Goal: Task Accomplishment & Management: Manage account settings

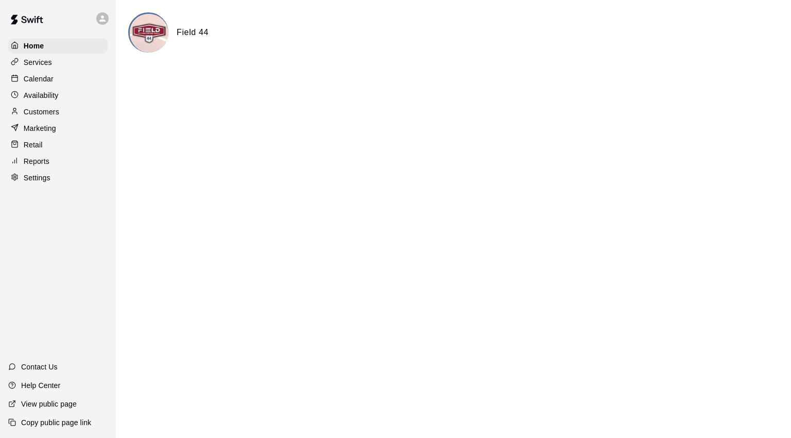
click at [47, 111] on p "Customers" at bounding box center [42, 112] width 36 height 10
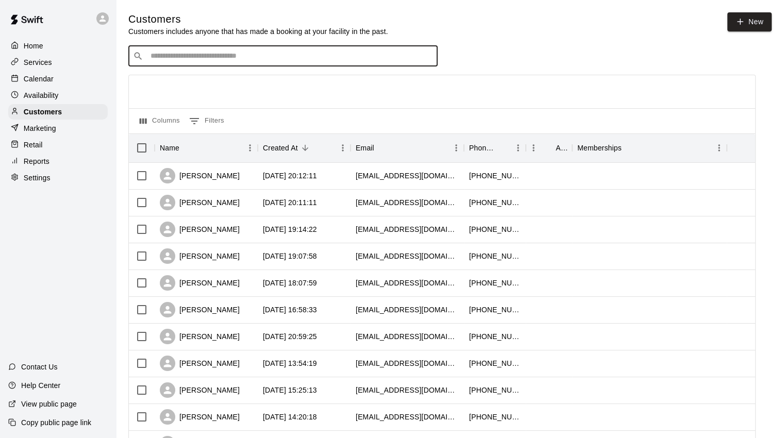
drag, startPoint x: 198, startPoint y: 62, endPoint x: 195, endPoint y: 57, distance: 6.0
click at [198, 60] on input "Search customers by name or email" at bounding box center [289, 56] width 285 height 10
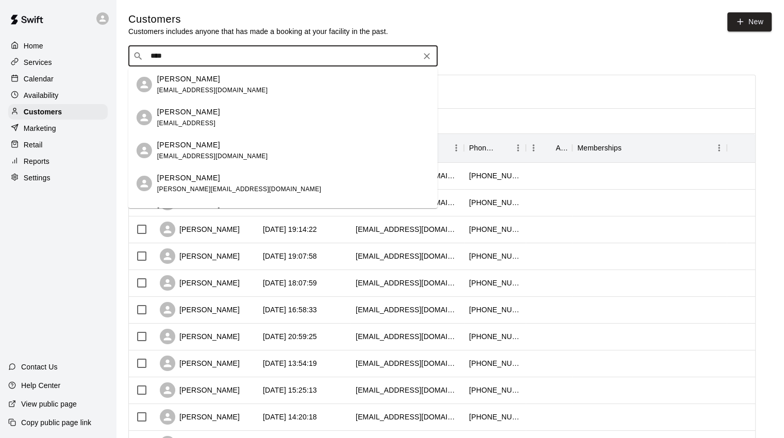
type input "*****"
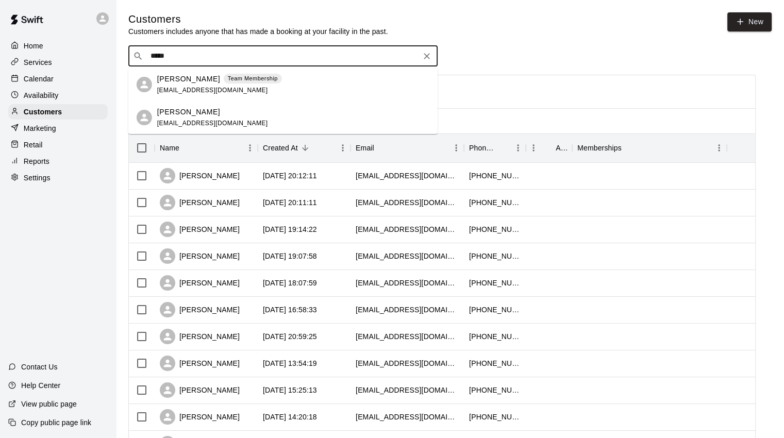
click at [224, 79] on span "Team Membership" at bounding box center [253, 78] width 58 height 9
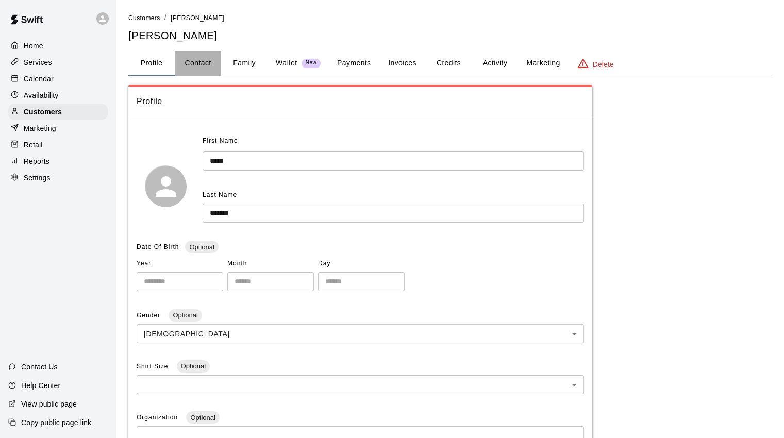
drag, startPoint x: 214, startPoint y: 61, endPoint x: 205, endPoint y: 67, distance: 10.9
click at [213, 61] on button "Contact" at bounding box center [198, 63] width 46 height 25
select select "**"
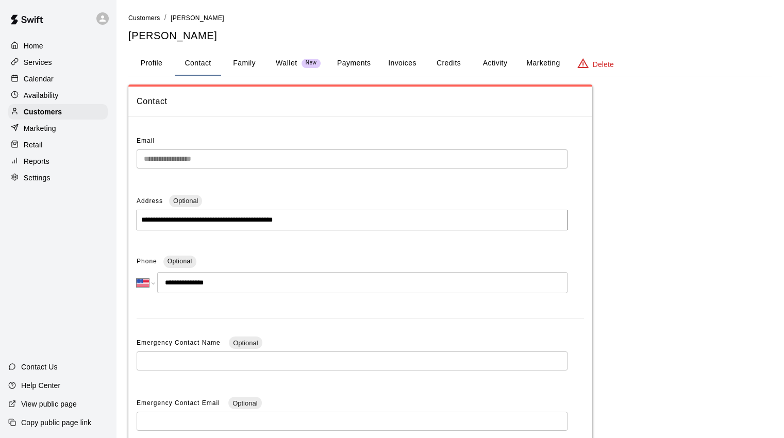
click at [130, 159] on div "**********" at bounding box center [360, 326] width 464 height 403
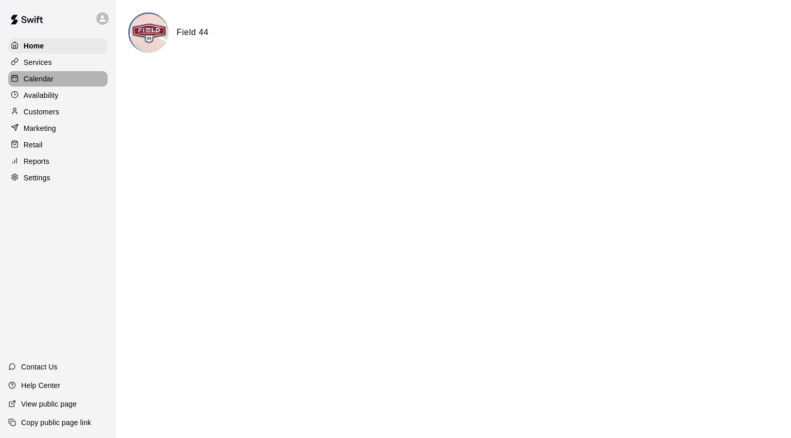
click at [60, 83] on div "Calendar" at bounding box center [57, 78] width 99 height 15
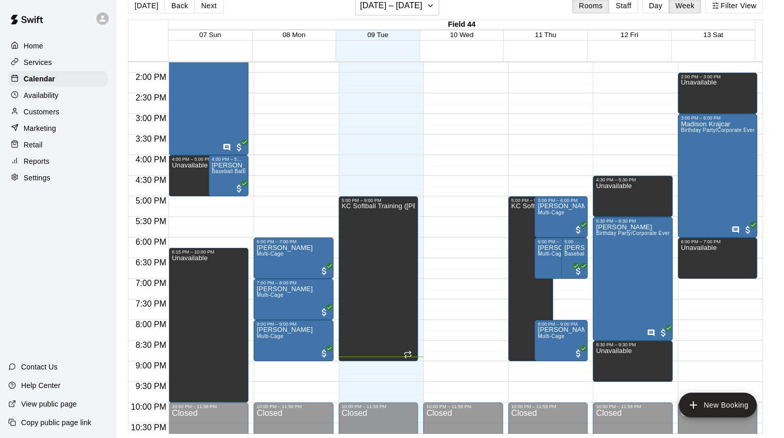
scroll to position [515, 0]
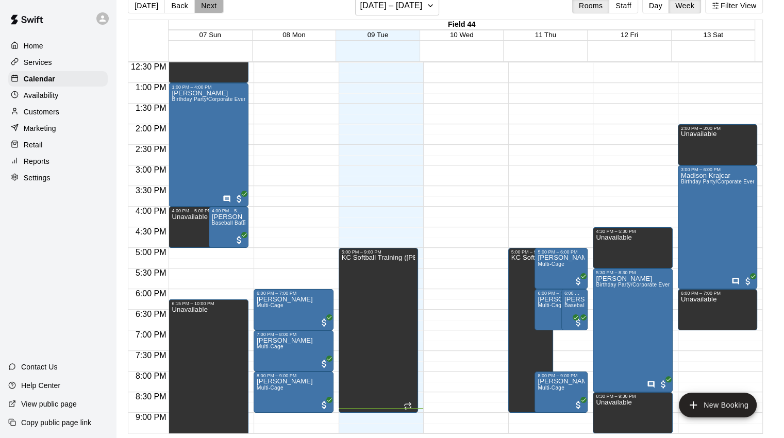
click at [196, 5] on button "Next" at bounding box center [208, 5] width 29 height 15
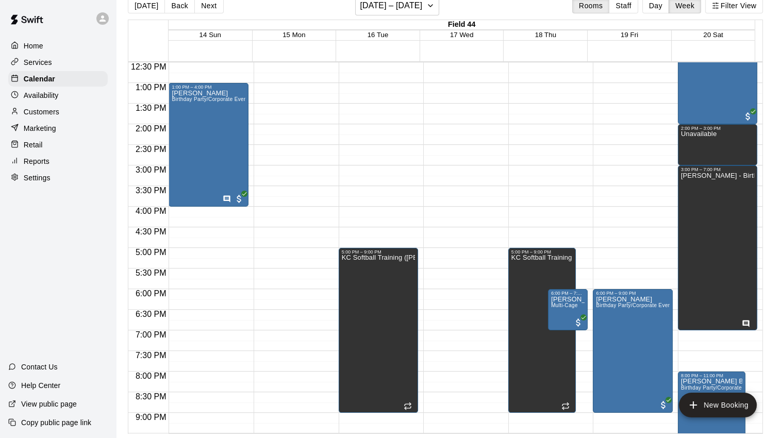
click at [175, 4] on button "Back" at bounding box center [179, 5] width 30 height 15
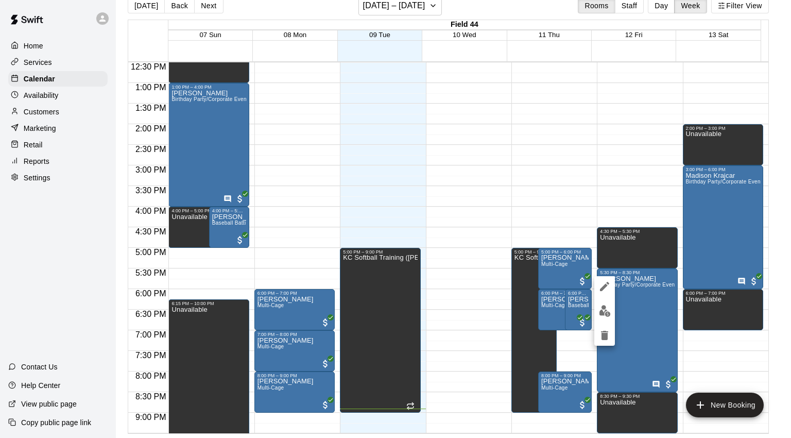
click at [733, 208] on div at bounding box center [395, 219] width 791 height 438
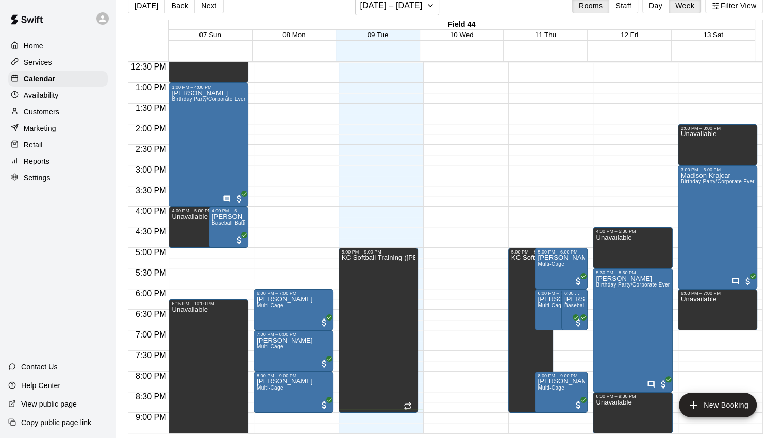
click at [210, 5] on div "[DATE] Back Next [DATE] – [DATE] Rooms Staff Day Week Filter View" at bounding box center [445, 8] width 635 height 24
click at [210, 3] on button "Next" at bounding box center [208, 5] width 29 height 15
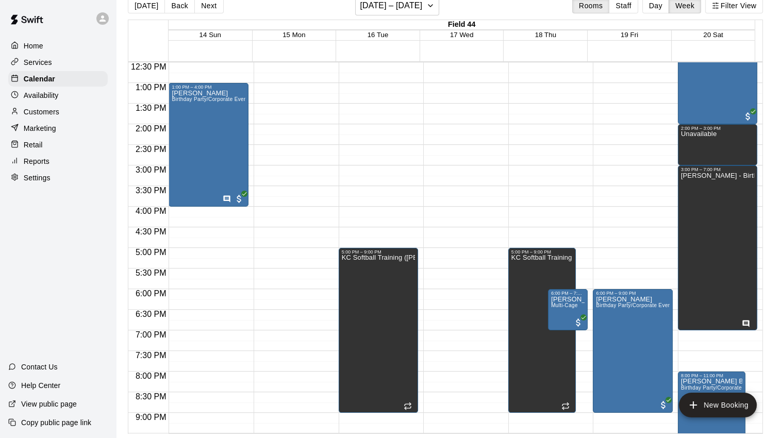
click at [202, 118] on div "[PERSON_NAME] Birthday Party/Corporate Event Rental (3 HOURS)" at bounding box center [209, 309] width 74 height 438
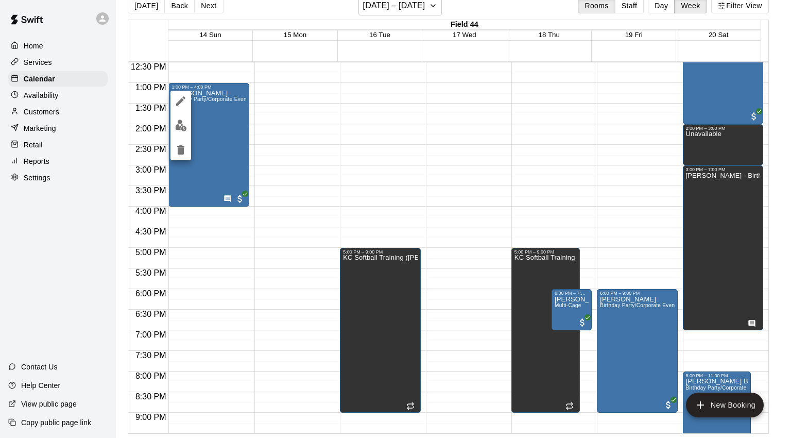
click at [178, 7] on div at bounding box center [395, 219] width 791 height 438
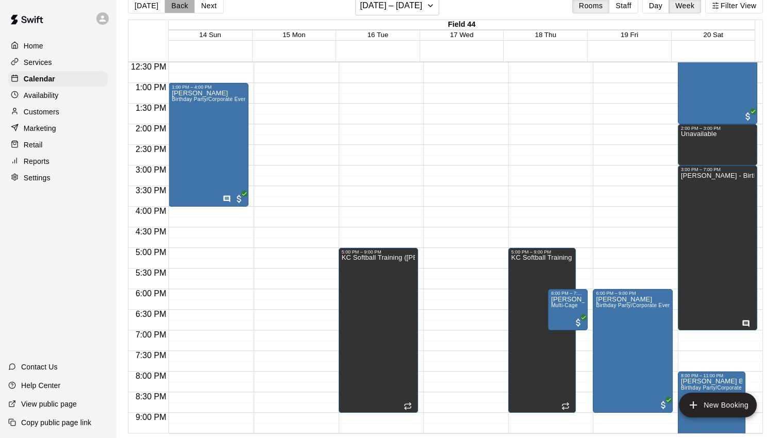
click at [179, 11] on button "Back" at bounding box center [179, 5] width 30 height 15
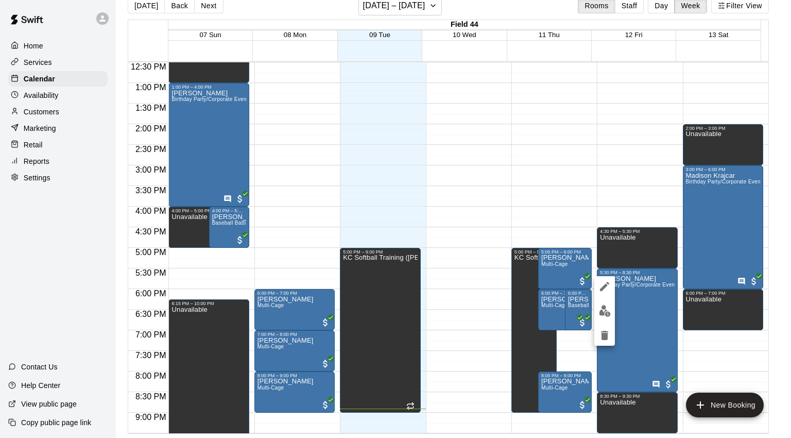
click at [708, 217] on div at bounding box center [395, 219] width 791 height 438
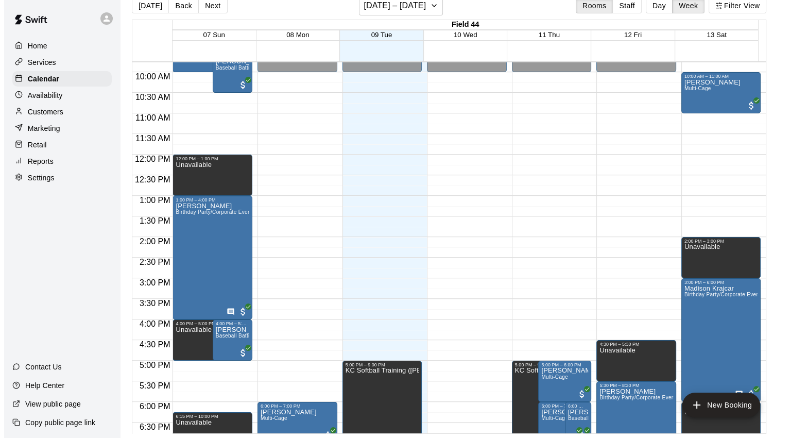
scroll to position [464, 0]
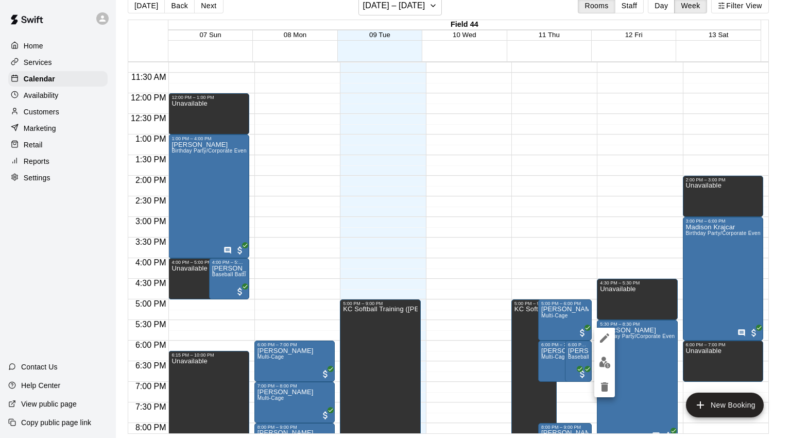
click at [612, 336] on button "edit" at bounding box center [604, 338] width 21 height 21
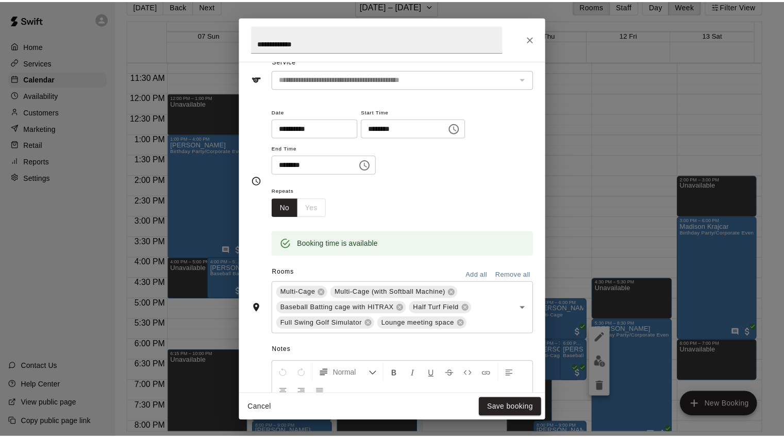
scroll to position [254, 0]
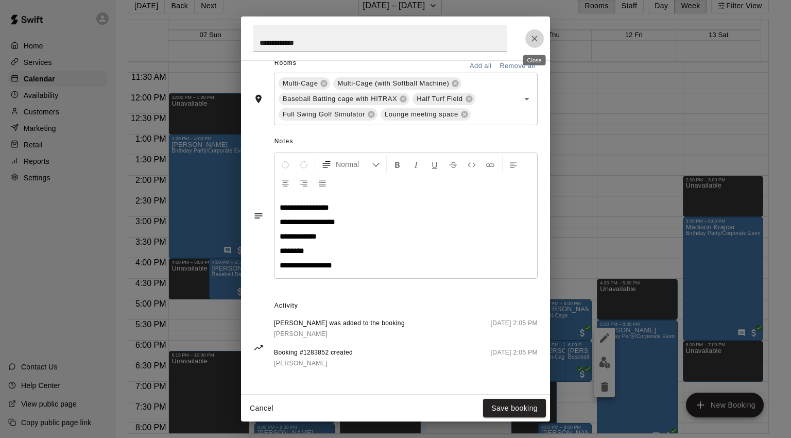
click at [536, 36] on icon "Close" at bounding box center [535, 39] width 6 height 6
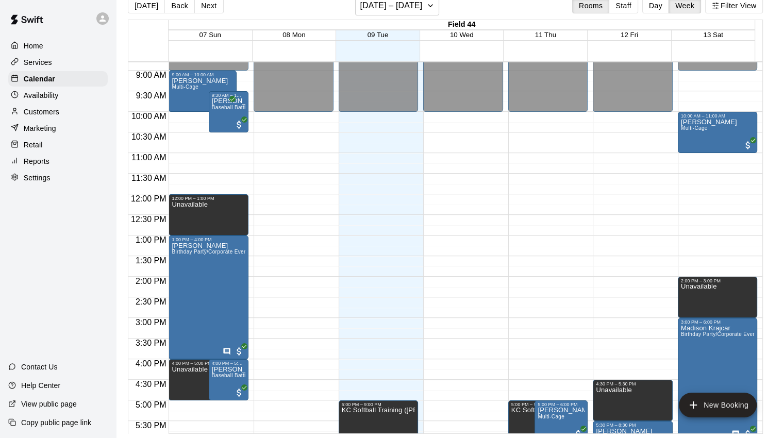
scroll to position [258, 0]
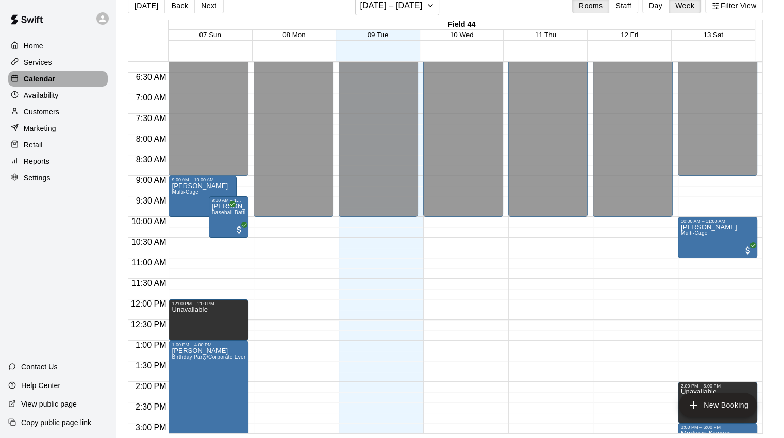
click at [41, 79] on p "Calendar" at bounding box center [39, 79] width 31 height 10
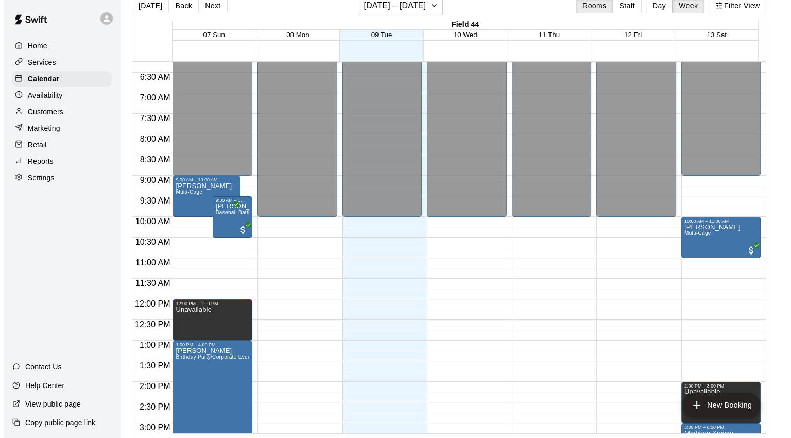
scroll to position [0, 0]
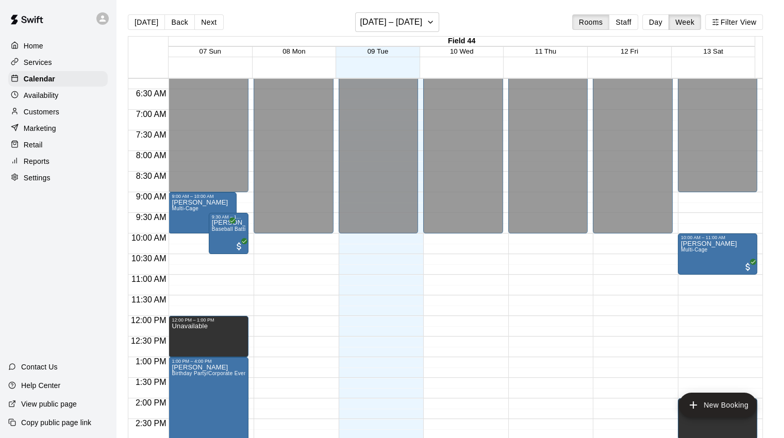
click at [49, 77] on p "Calendar" at bounding box center [39, 79] width 31 height 10
click at [432, 24] on icon "button" at bounding box center [430, 22] width 8 height 12
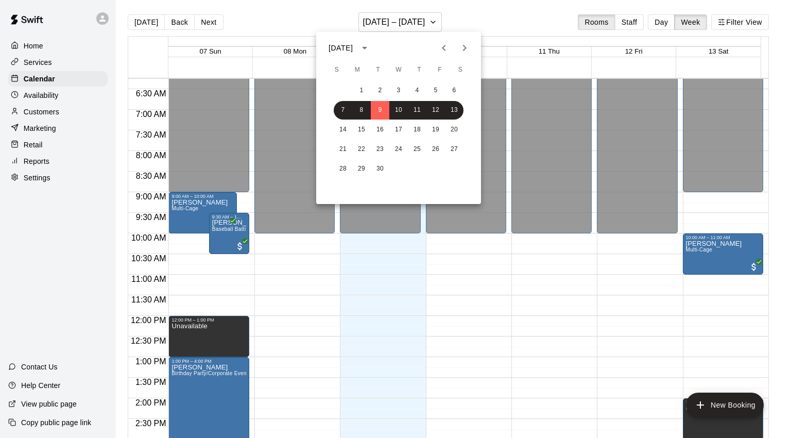
click at [446, 49] on icon "Previous month" at bounding box center [444, 48] width 12 height 12
click at [464, 46] on icon "Next month" at bounding box center [465, 48] width 4 height 6
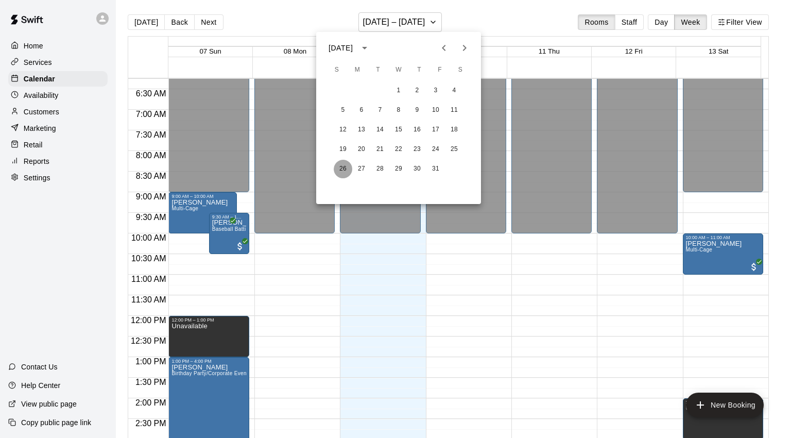
click at [342, 166] on button "26" at bounding box center [343, 169] width 19 height 19
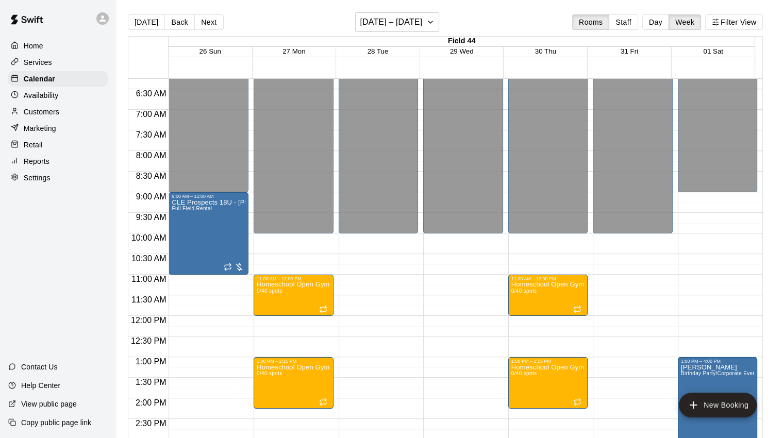
click at [712, 400] on button "New Booking" at bounding box center [717, 405] width 78 height 25
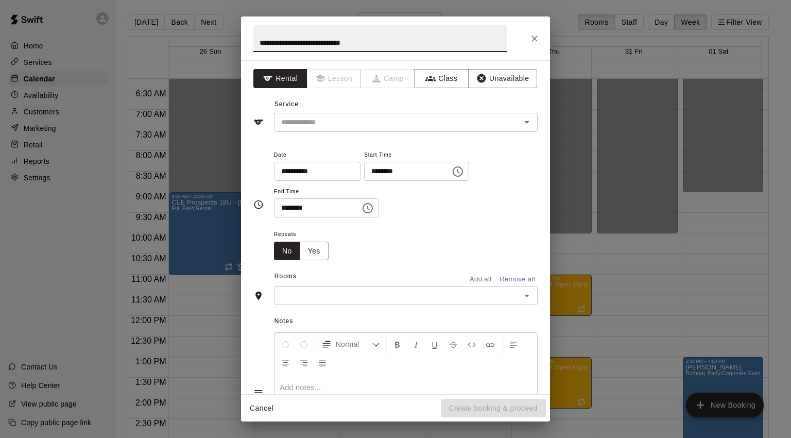
type input "**********"
click at [500, 71] on button "Unavailable" at bounding box center [502, 78] width 69 height 19
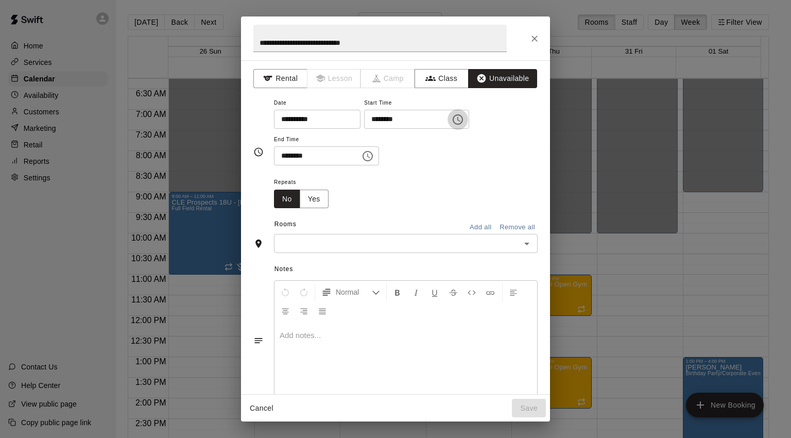
click at [464, 118] on icon "Choose time, selected time is 8:00 PM" at bounding box center [458, 119] width 12 height 12
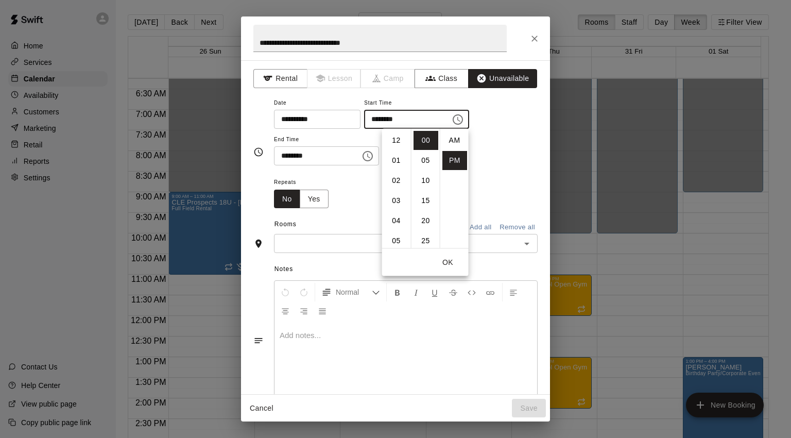
scroll to position [19, 0]
click at [398, 155] on li "01" at bounding box center [396, 154] width 25 height 19
type input "********"
click at [324, 156] on input "********" at bounding box center [313, 155] width 79 height 19
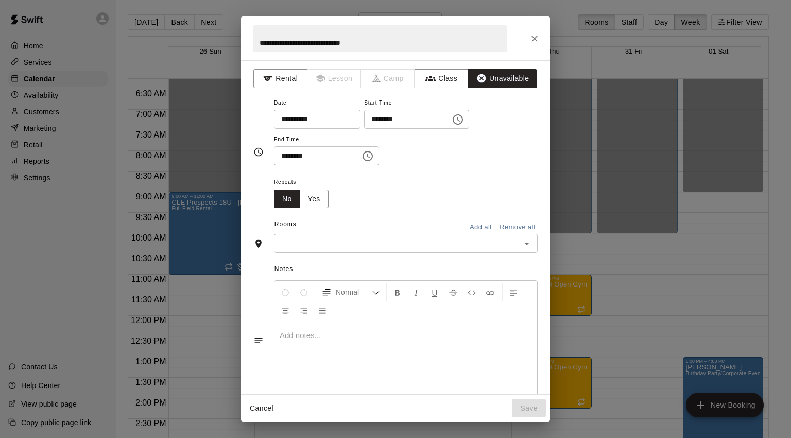
click at [374, 157] on icon "Choose time, selected time is 8:30 PM" at bounding box center [368, 156] width 12 height 12
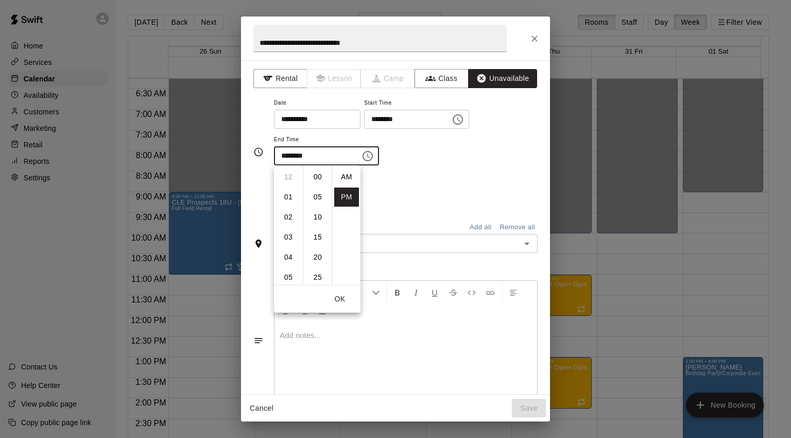
scroll to position [19, 0]
click at [292, 198] on li "04" at bounding box center [288, 199] width 25 height 19
click at [318, 176] on li "00" at bounding box center [317, 176] width 25 height 19
type input "********"
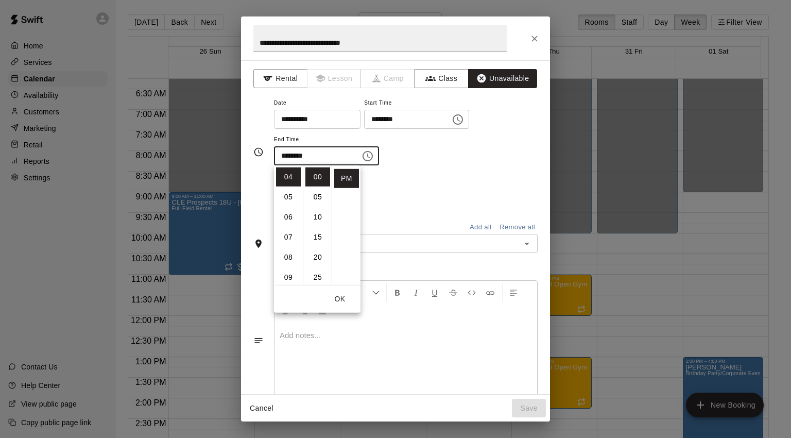
click at [424, 200] on div "Repeats No Yes" at bounding box center [406, 192] width 264 height 32
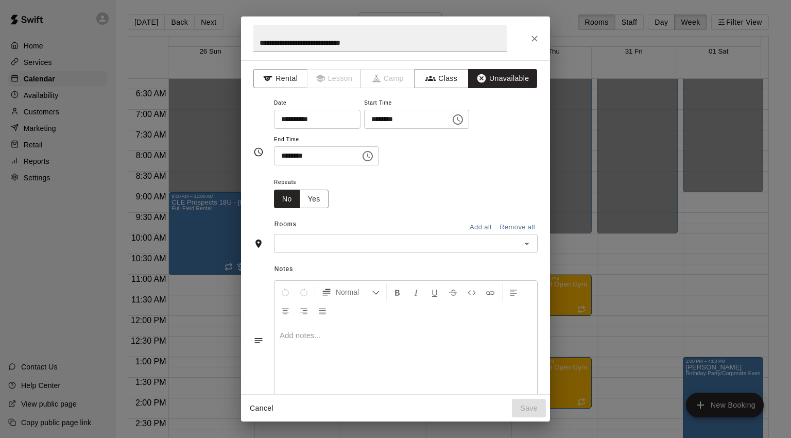
click at [476, 225] on button "Add all" at bounding box center [480, 227] width 33 height 16
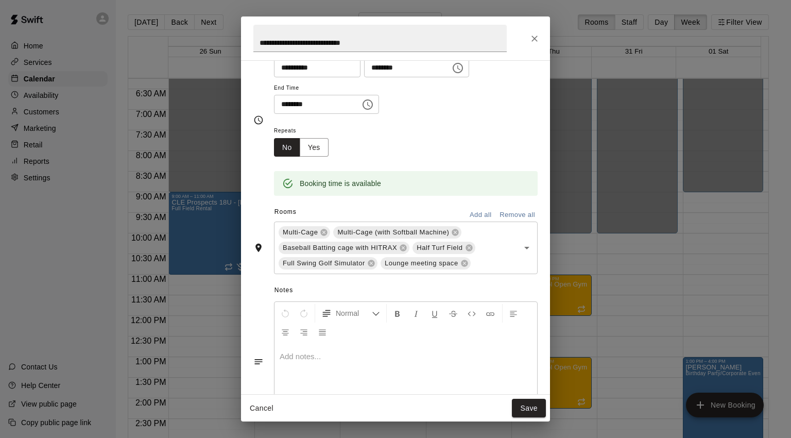
scroll to position [97, 0]
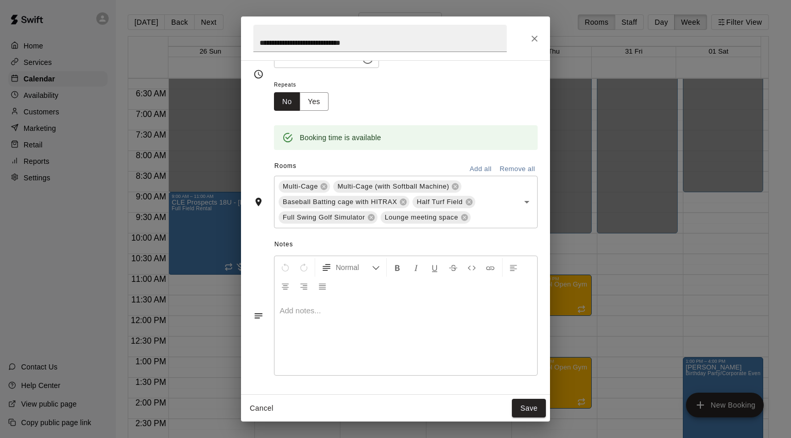
click at [335, 330] on div at bounding box center [406, 336] width 263 height 77
click at [525, 411] on button "Save" at bounding box center [529, 408] width 34 height 19
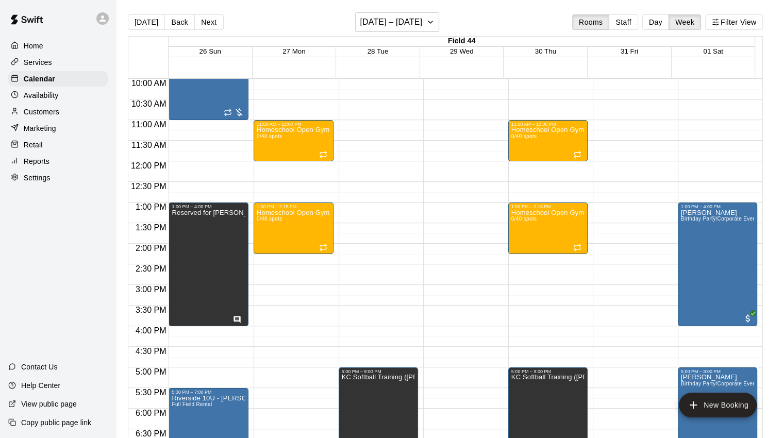
scroll to position [361, 0]
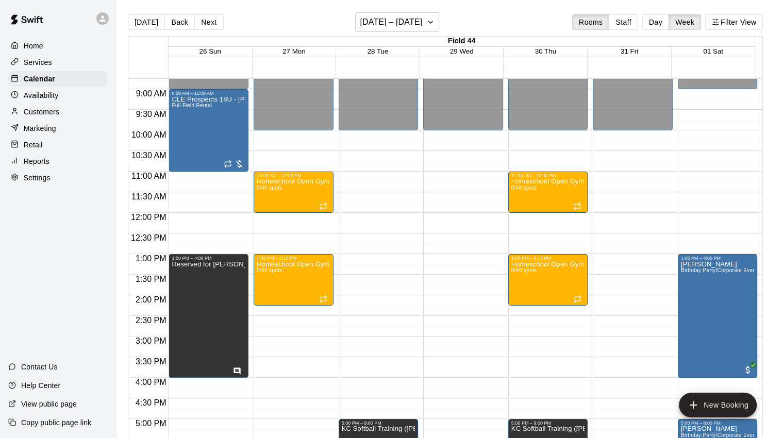
click at [666, 22] on button "Day" at bounding box center [655, 21] width 27 height 15
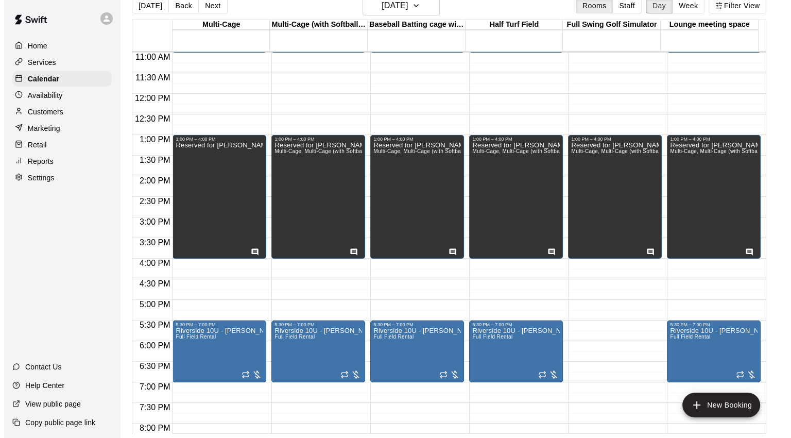
scroll to position [453, 0]
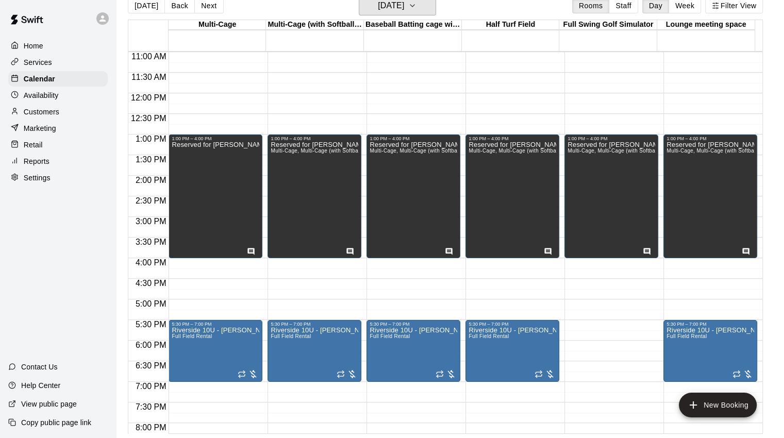
click at [416, 6] on icon "button" at bounding box center [412, 5] width 8 height 12
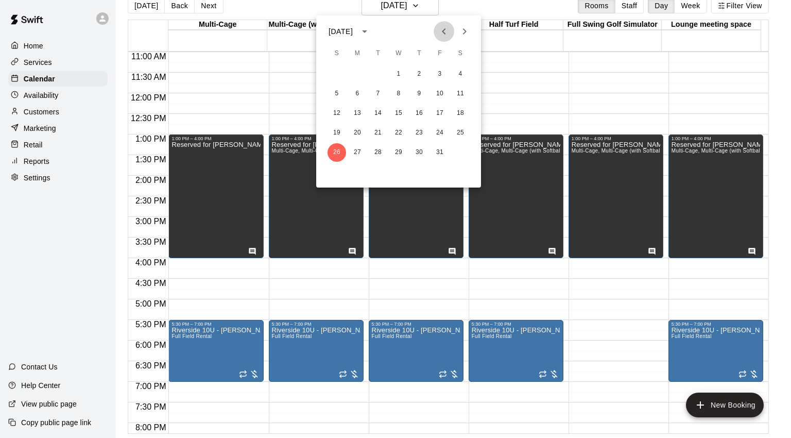
click at [444, 29] on icon "Previous month" at bounding box center [444, 31] width 12 height 12
click at [469, 32] on icon "Next month" at bounding box center [464, 31] width 12 height 12
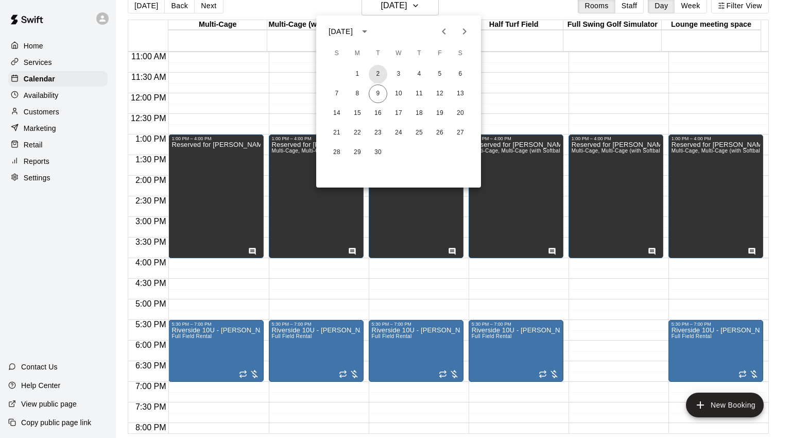
click at [378, 74] on button "2" at bounding box center [378, 74] width 19 height 19
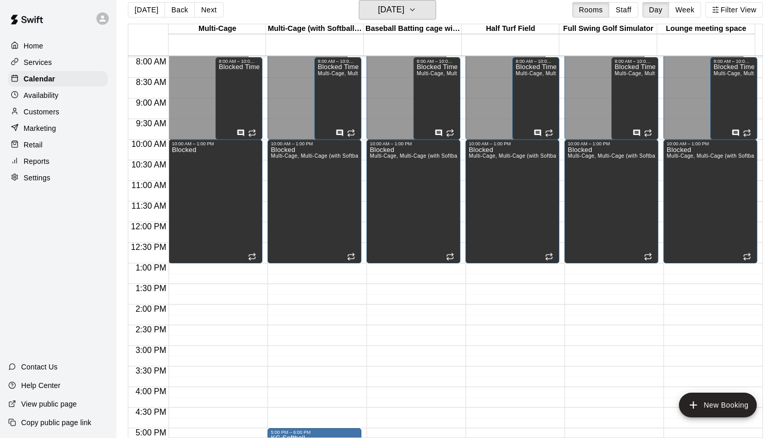
scroll to position [196, 0]
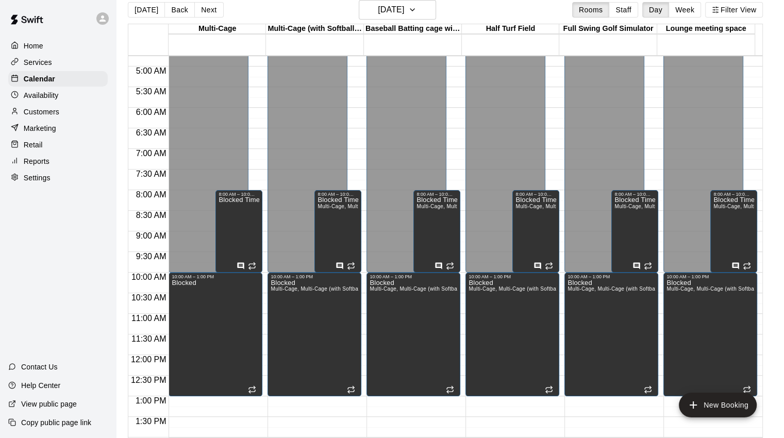
click at [35, 45] on p "Home" at bounding box center [34, 46] width 20 height 10
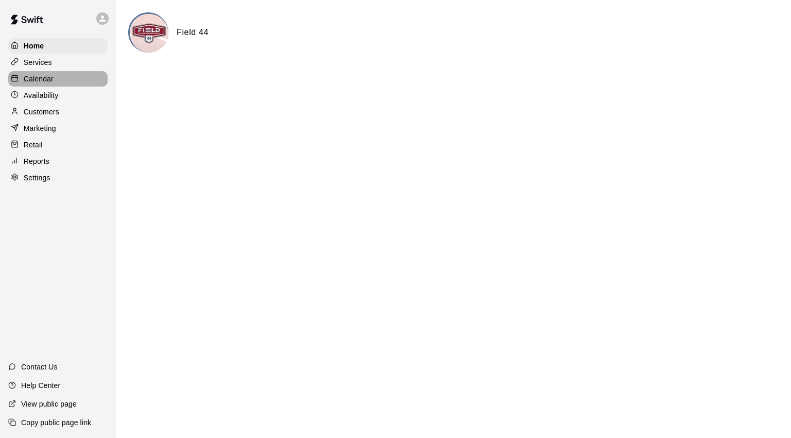
drag, startPoint x: 24, startPoint y: 84, endPoint x: 110, endPoint y: 95, distance: 86.8
click at [25, 84] on p "Calendar" at bounding box center [39, 79] width 30 height 10
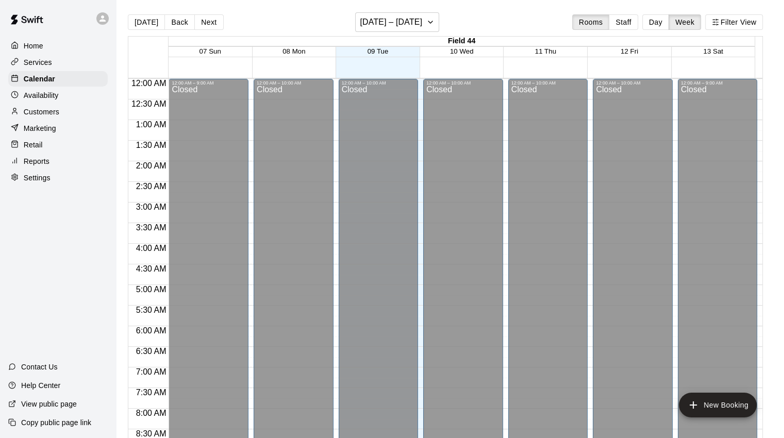
scroll to position [576, 0]
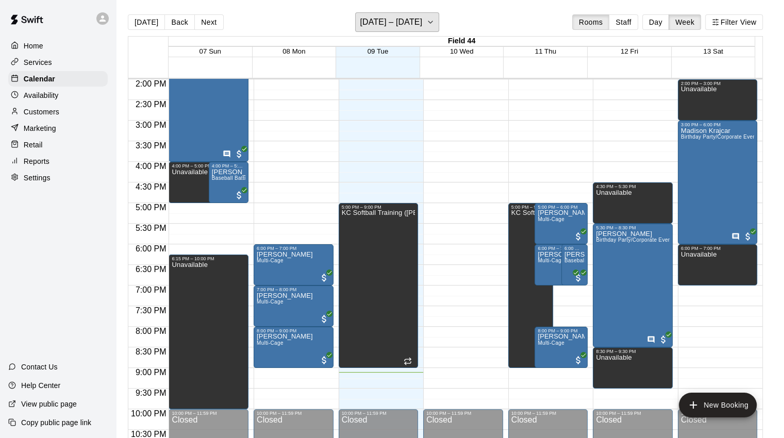
click at [439, 22] on button "[DATE] – [DATE]" at bounding box center [397, 22] width 84 height 20
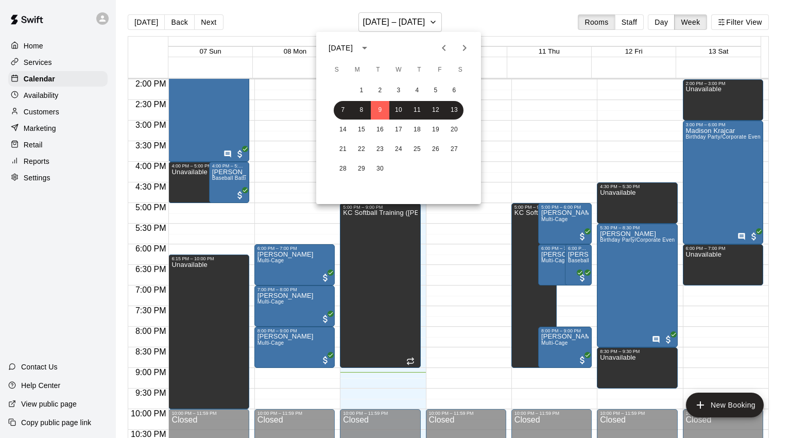
drag, startPoint x: 657, startPoint y: 21, endPoint x: 626, endPoint y: 23, distance: 31.0
click at [657, 21] on div at bounding box center [395, 219] width 791 height 438
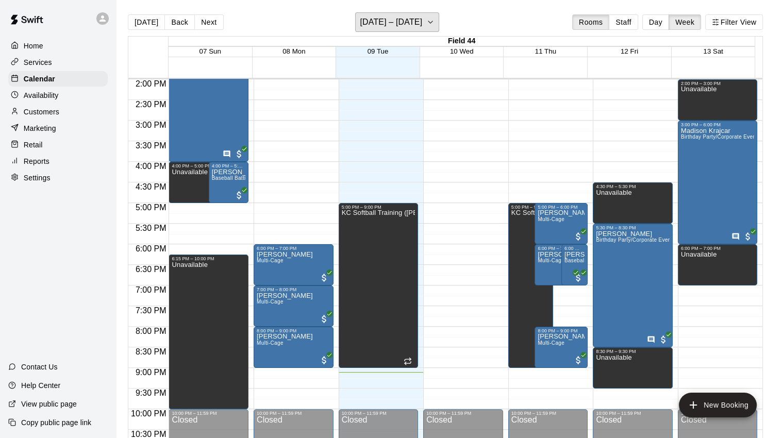
click at [430, 22] on button "[DATE] – [DATE]" at bounding box center [397, 22] width 84 height 20
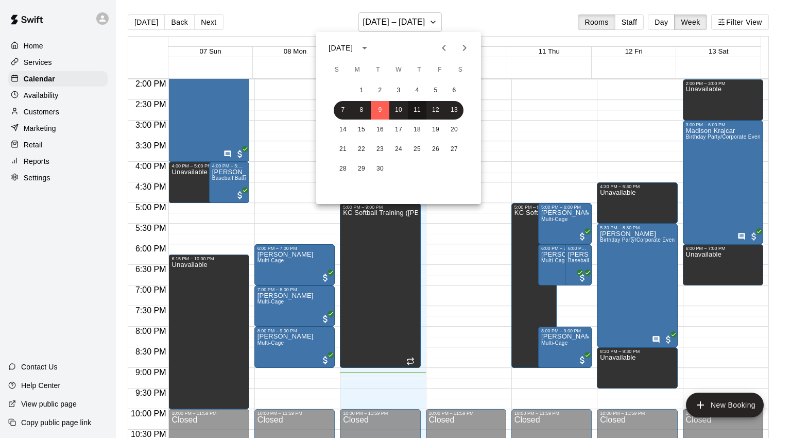
click at [411, 112] on button "11" at bounding box center [417, 110] width 19 height 19
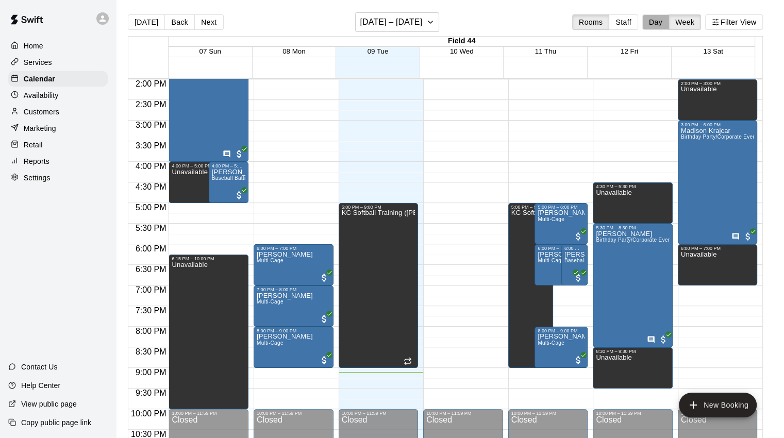
drag, startPoint x: 662, startPoint y: 21, endPoint x: 652, endPoint y: 25, distance: 11.1
click at [662, 21] on button "Day" at bounding box center [655, 21] width 27 height 15
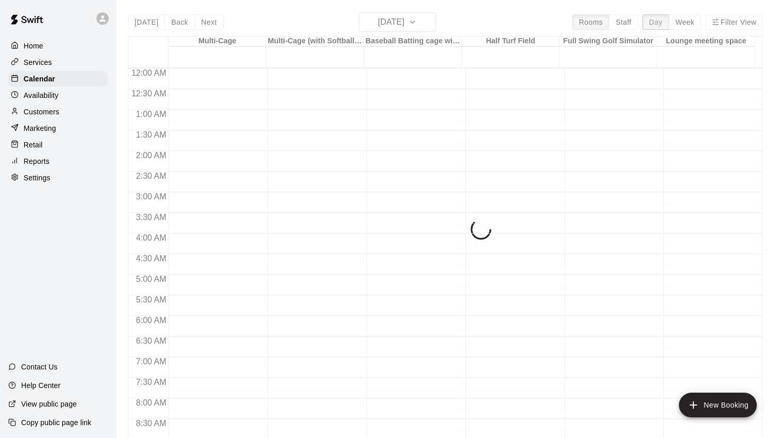
scroll to position [608, 0]
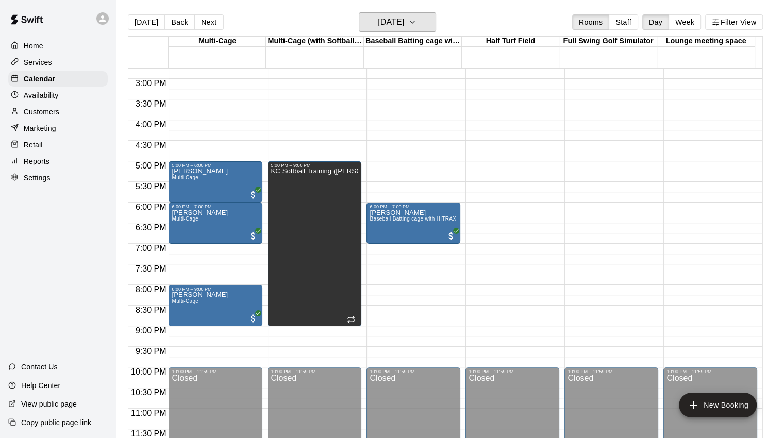
click at [416, 25] on icon "button" at bounding box center [412, 22] width 8 height 12
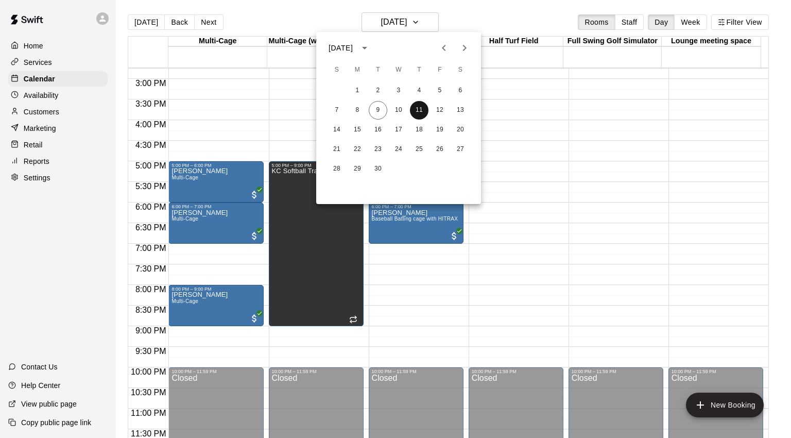
click at [422, 111] on button "11" at bounding box center [419, 110] width 19 height 19
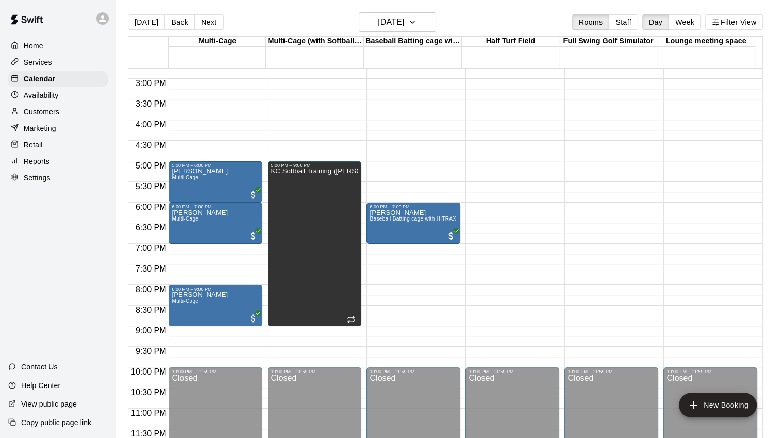
click at [482, 10] on main "Today Back Next Thursday Sep 11 Rooms Staff Day Week Filter View Multi-Cage 11 …" at bounding box center [450, 227] width 668 height 454
